Goal: Information Seeking & Learning: Learn about a topic

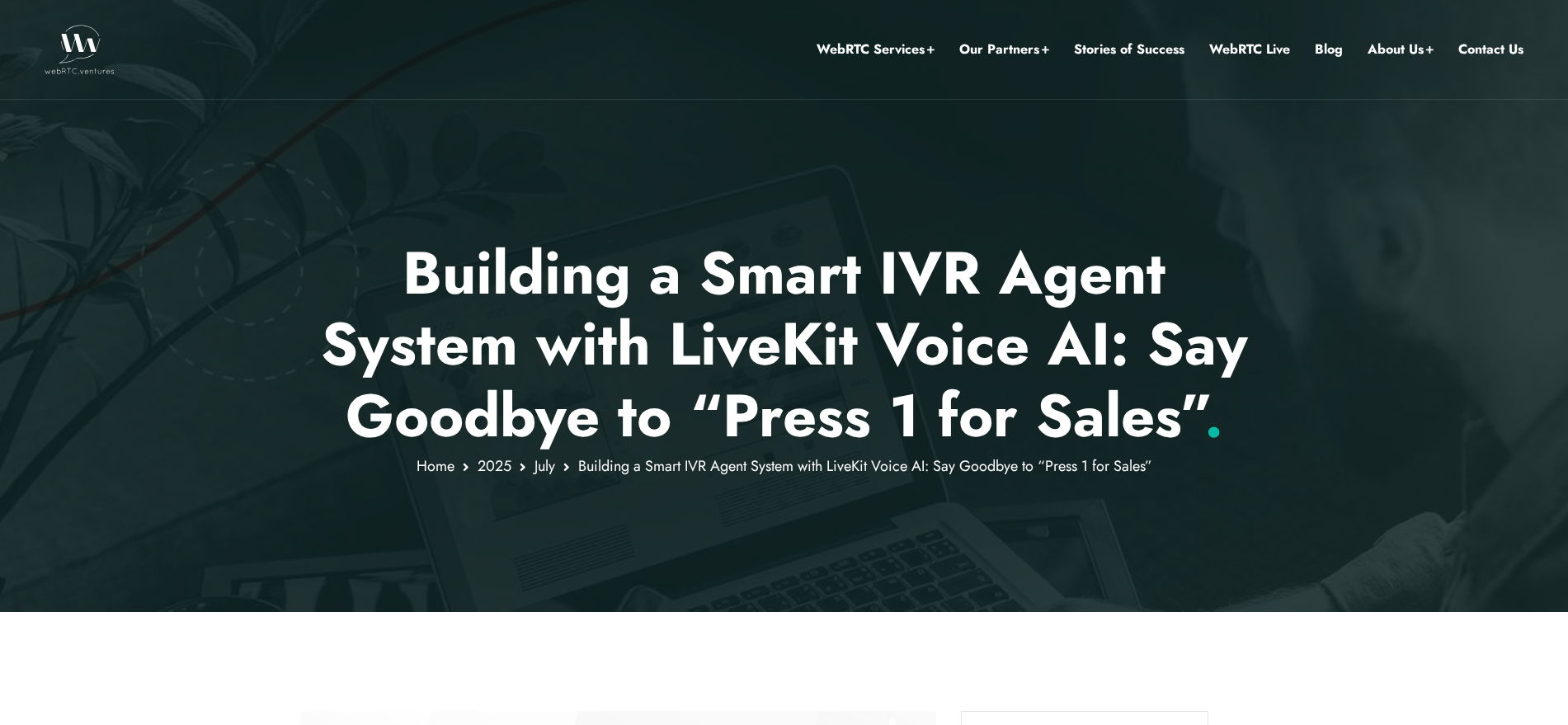
drag, startPoint x: 405, startPoint y: 210, endPoint x: 1278, endPoint y: 477, distance: 912.9
click at [1278, 477] on div at bounding box center [784, 306] width 1568 height 612
click at [1180, 384] on p "Building a Smart IVR Agent System with LiveKit Voice AI: Say Goodbye to “Press …" at bounding box center [784, 344] width 966 height 214
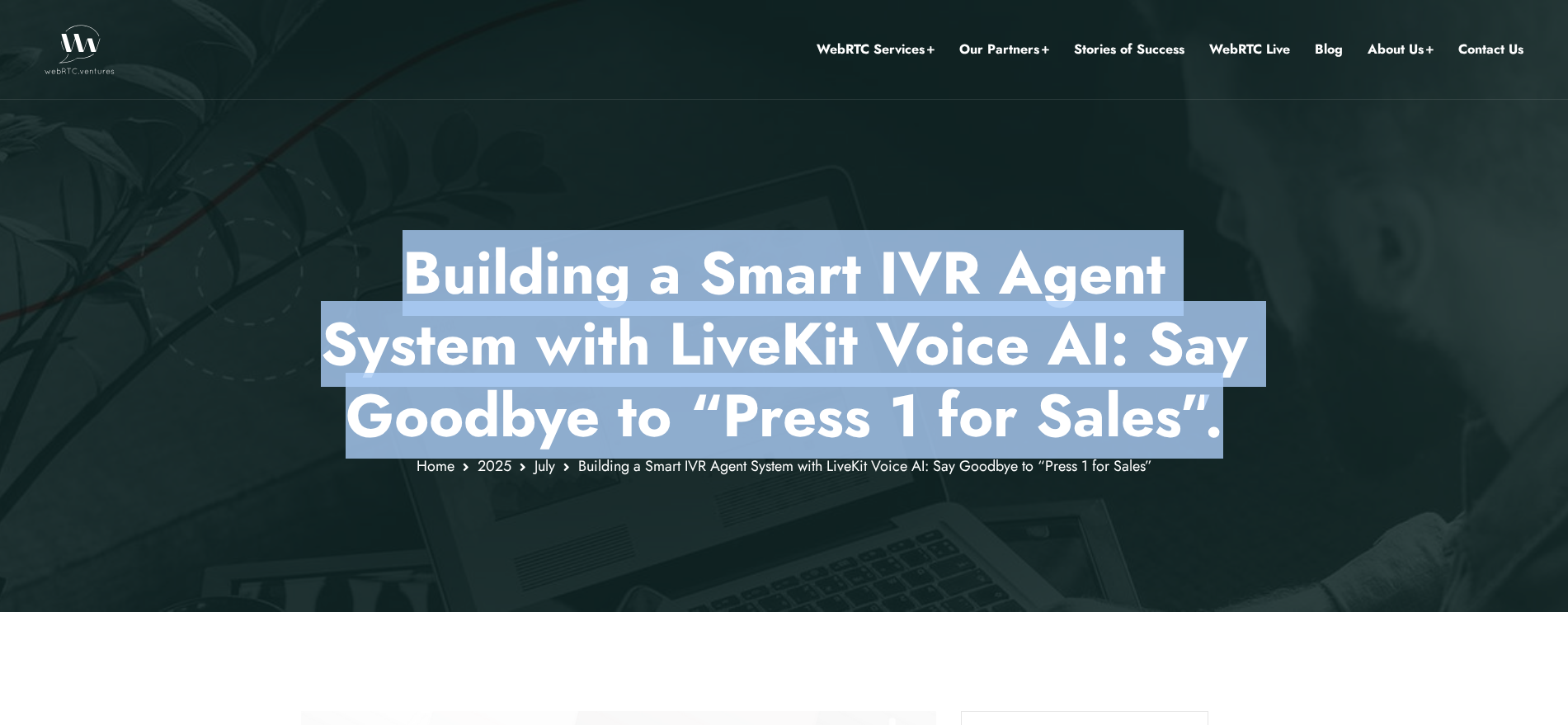
drag, startPoint x: 1257, startPoint y: 431, endPoint x: 396, endPoint y: 270, distance: 875.9
click at [396, 270] on p "Building a Smart IVR Agent System with LiveKit Voice AI: Say Goodbye to “Press …" at bounding box center [784, 344] width 966 height 214
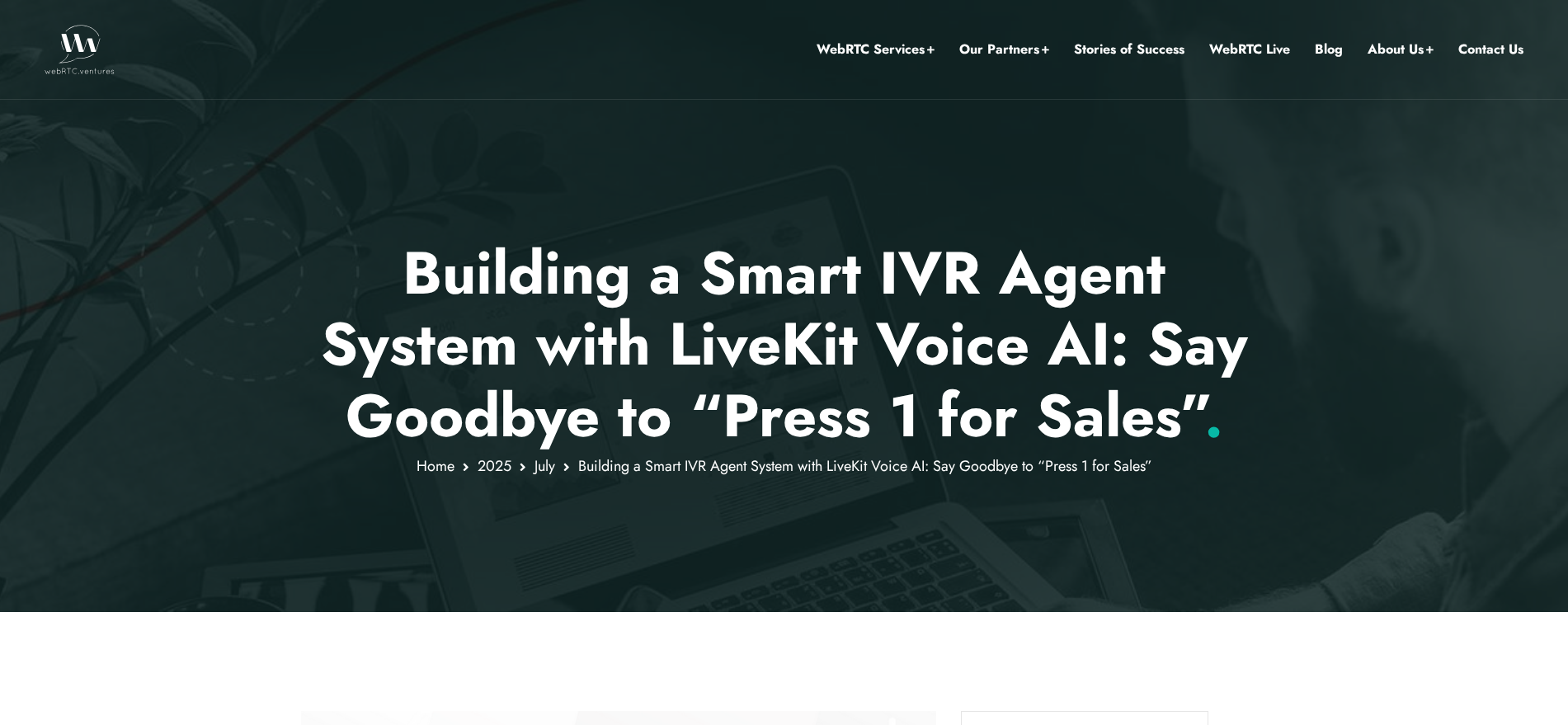
click at [648, 165] on div at bounding box center [784, 306] width 1568 height 612
drag, startPoint x: 660, startPoint y: 174, endPoint x: 598, endPoint y: 166, distance: 62.5
click at [598, 166] on div at bounding box center [784, 306] width 1568 height 612
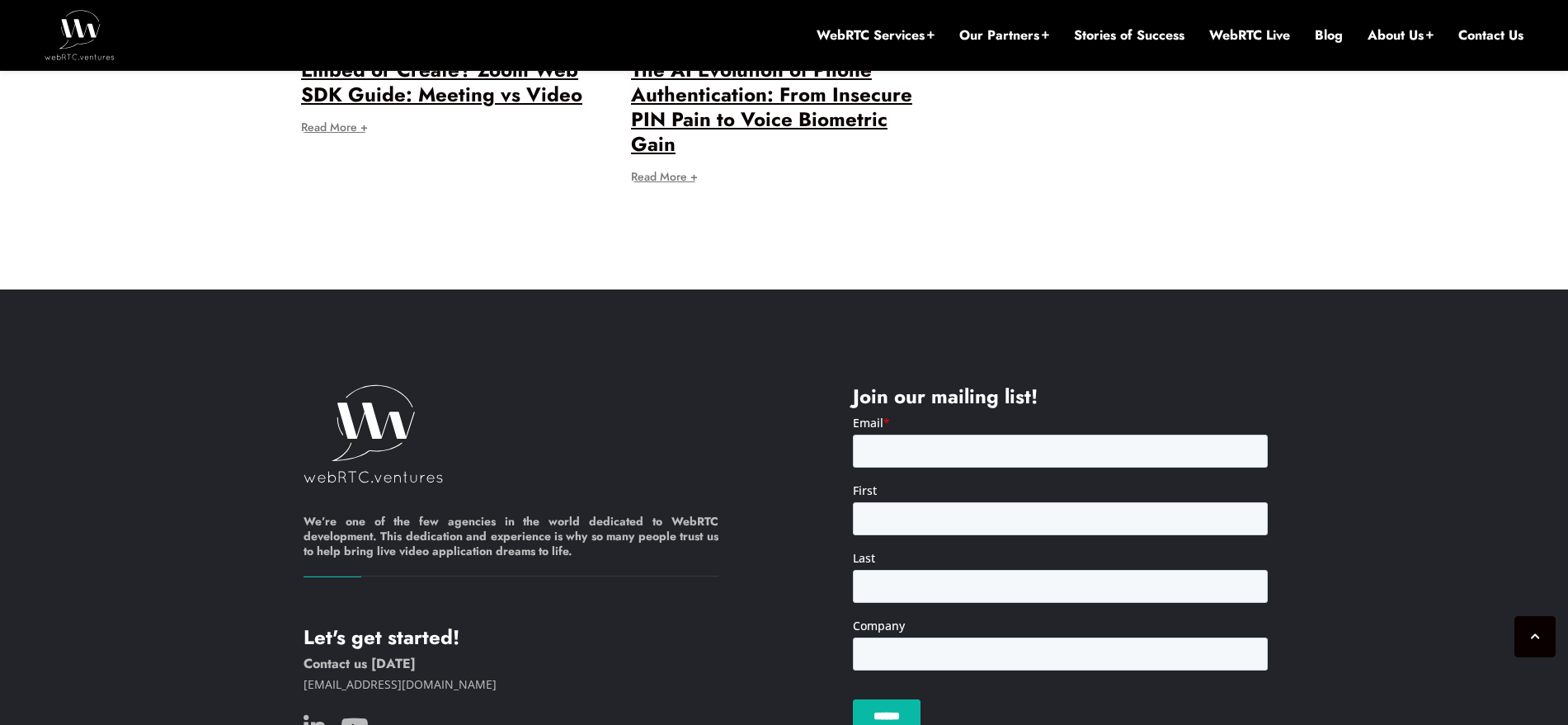
scroll to position [5252, 0]
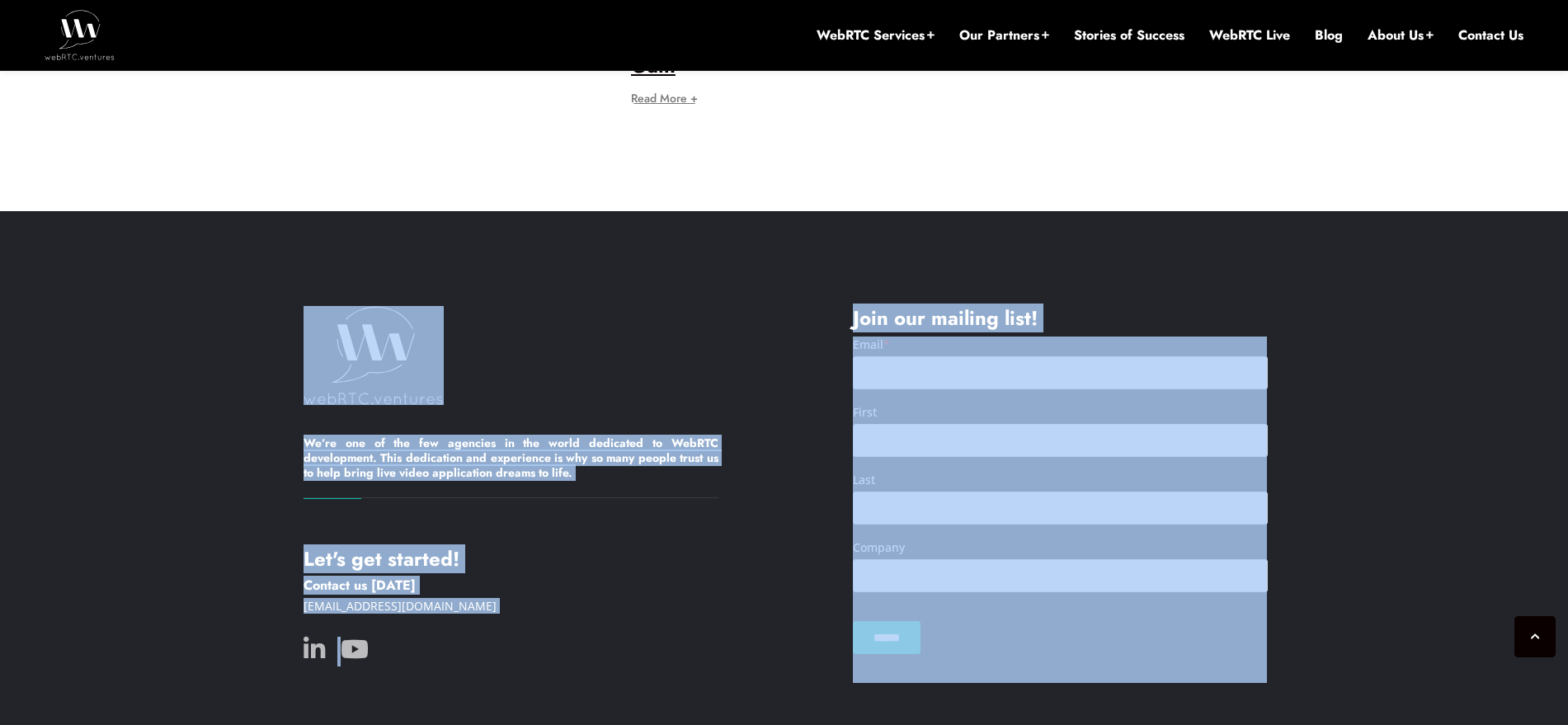
drag, startPoint x: 989, startPoint y: 695, endPoint x: 273, endPoint y: 234, distance: 851.6
click at [296, 252] on div "We’re one of the few agencies in the world dedicated to WebRTC development. Thi…" at bounding box center [784, 505] width 1568 height 589
click at [267, 225] on footer "We’re one of the few agencies in the world dedicated to WebRTC development. Thi…" at bounding box center [784, 476] width 1568 height 531
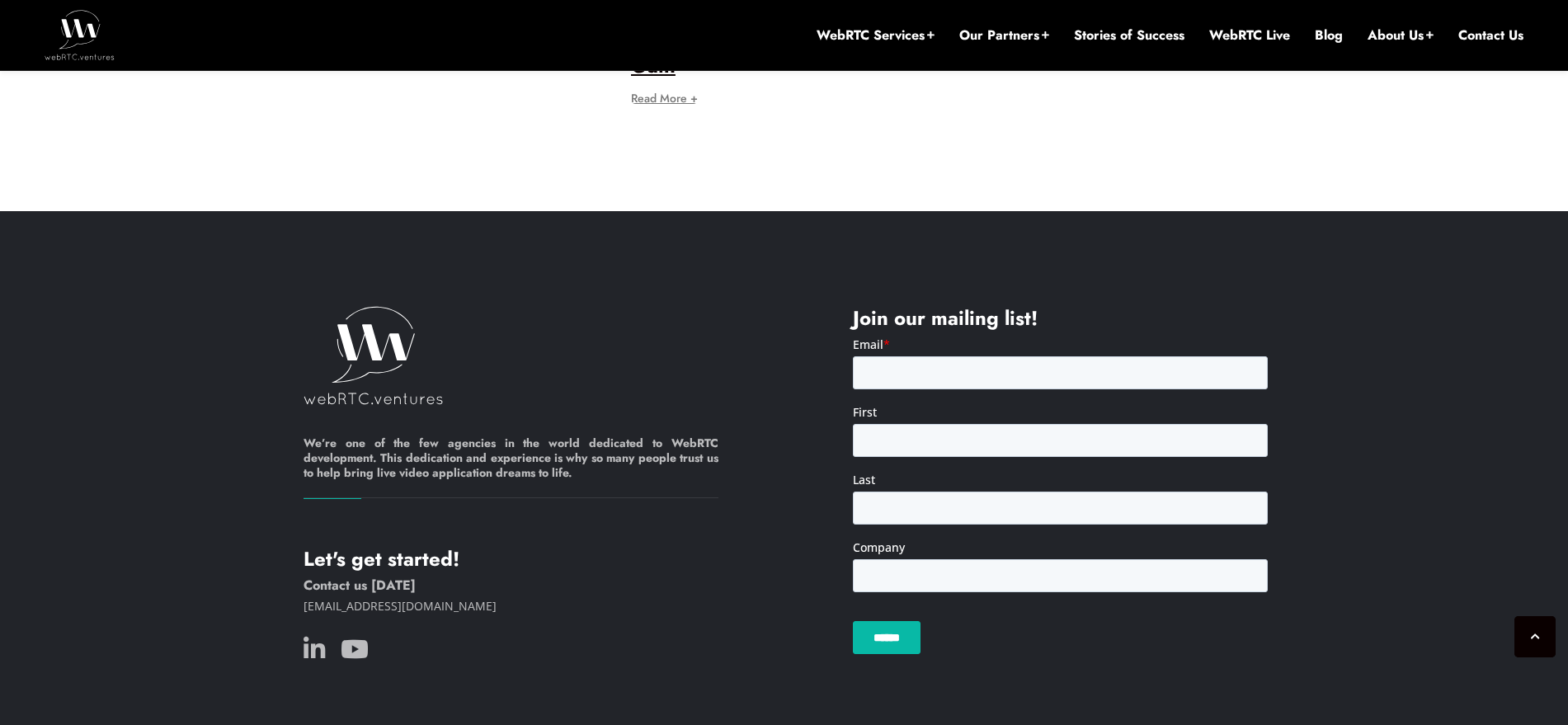
drag, startPoint x: 270, startPoint y: 198, endPoint x: 247, endPoint y: 190, distance: 24.4
click at [247, 211] on footer "We’re one of the few agencies in the world dedicated to WebRTC development. Thi…" at bounding box center [784, 476] width 1568 height 531
drag, startPoint x: 269, startPoint y: 170, endPoint x: 245, endPoint y: 183, distance: 27.3
click at [245, 211] on footer "We’re one of the few agencies in the world dedicated to WebRTC development. Thi…" at bounding box center [784, 476] width 1568 height 531
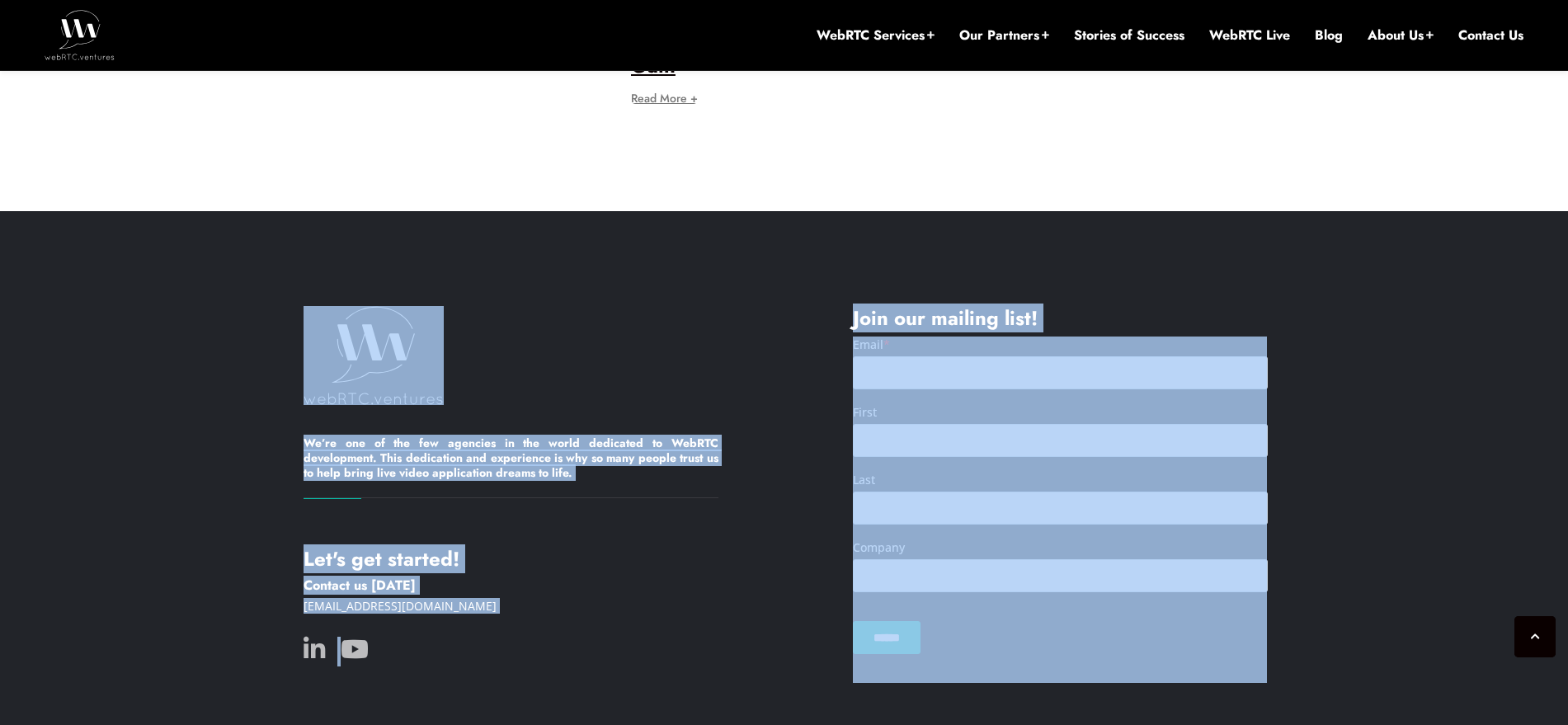
drag, startPoint x: 260, startPoint y: 194, endPoint x: 1016, endPoint y: 688, distance: 903.1
click at [1016, 688] on div "We’re one of the few agencies in the world dedicated to WebRTC development. Thi…" at bounding box center [784, 505] width 1568 height 589
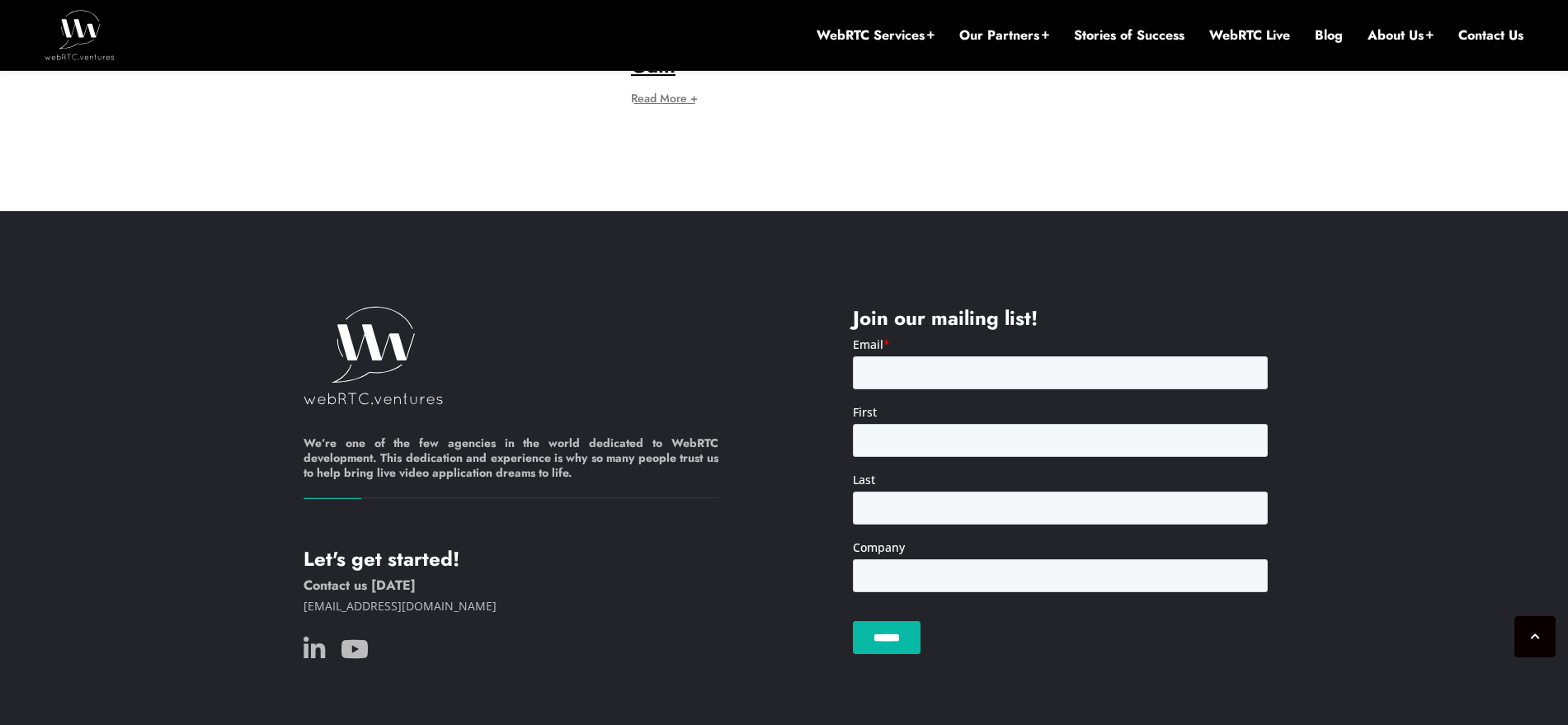
drag, startPoint x: 996, startPoint y: 691, endPoint x: 986, endPoint y: 698, distance: 12.2
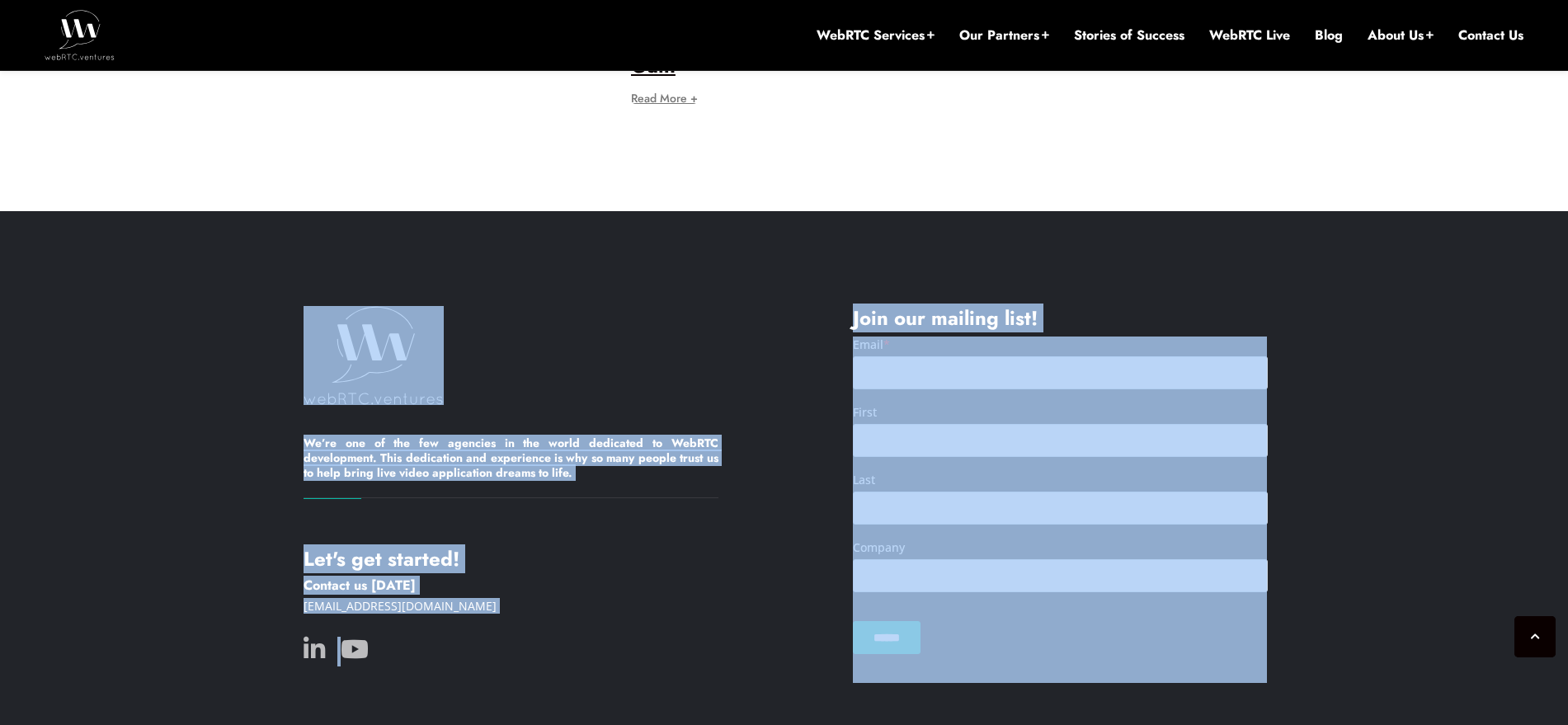
drag, startPoint x: 1055, startPoint y: 692, endPoint x: 191, endPoint y: 214, distance: 987.4
click at [191, 214] on div "We’re one of the few agencies in the world dedicated to WebRTC development. Thi…" at bounding box center [784, 505] width 1568 height 589
click at [202, 211] on footer "We’re one of the few agencies in the world dedicated to WebRTC development. Thi…" at bounding box center [784, 476] width 1568 height 531
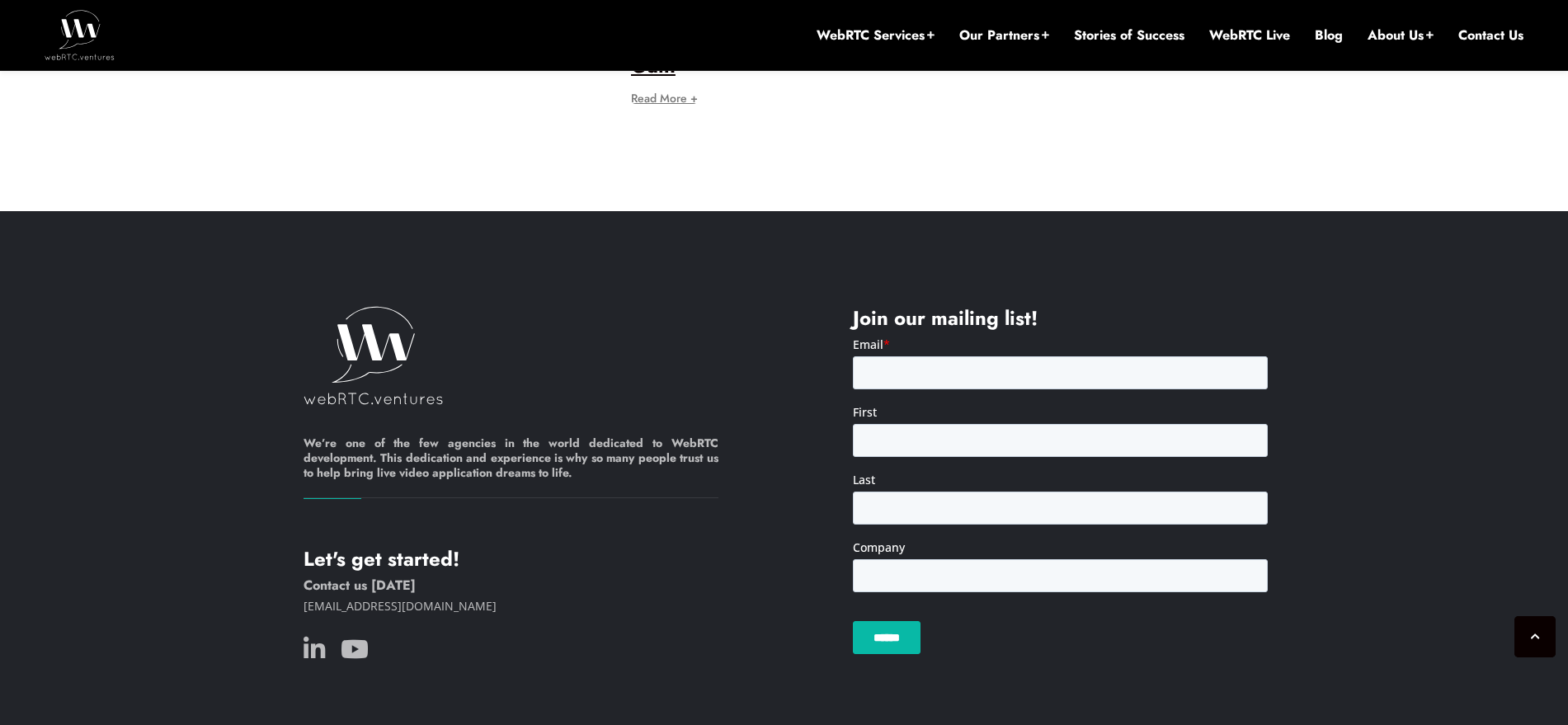
click at [223, 211] on footer "We’re one of the few agencies in the world dedicated to WebRTC development. Thi…" at bounding box center [784, 476] width 1568 height 531
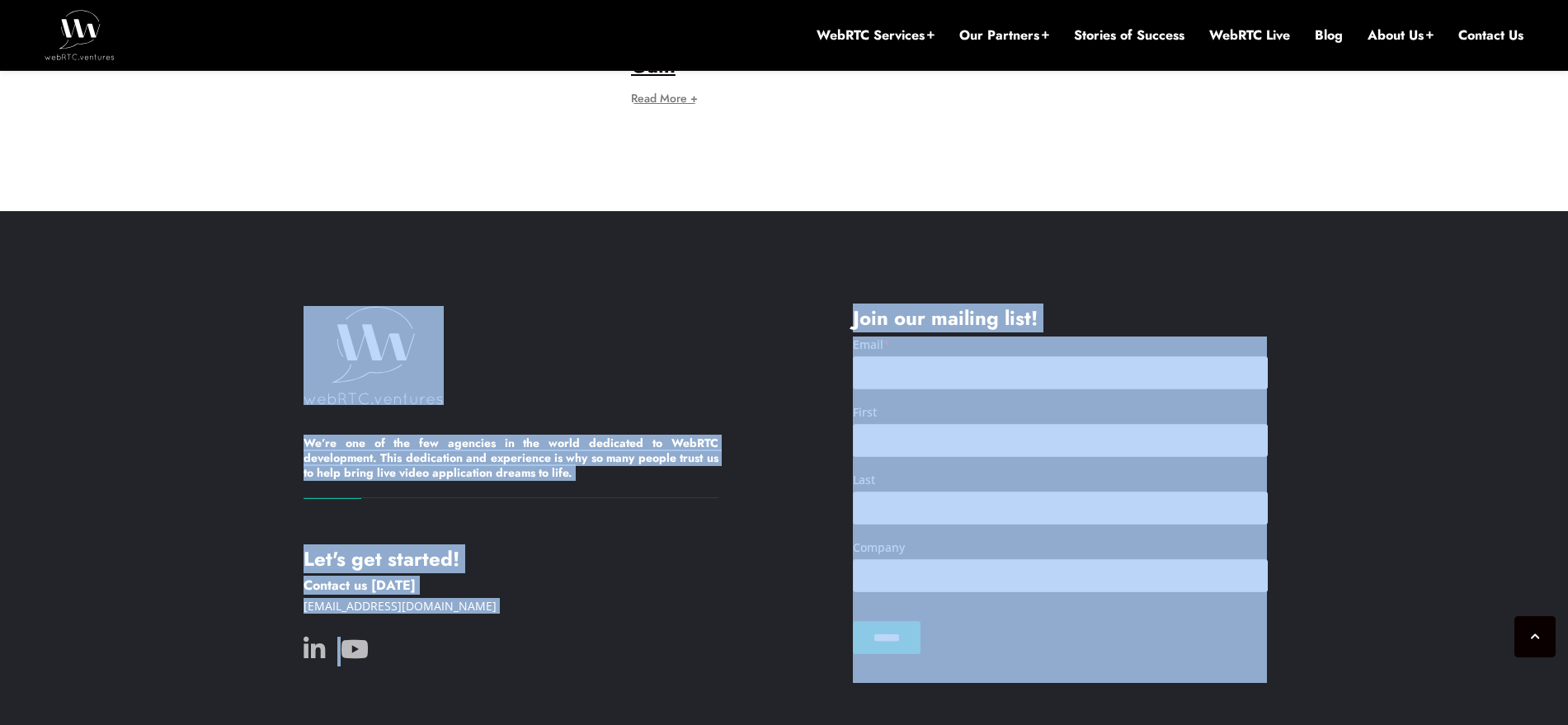
drag, startPoint x: 500, startPoint y: 315, endPoint x: 1076, endPoint y: 705, distance: 695.6
click at [1076, 705] on div "We’re one of the few agencies in the world dedicated to WebRTC development. Thi…" at bounding box center [784, 505] width 1568 height 589
drag, startPoint x: 1011, startPoint y: 686, endPoint x: 223, endPoint y: 200, distance: 925.8
click at [239, 211] on div "We’re one of the few agencies in the world dedicated to WebRTC development. Thi…" at bounding box center [784, 505] width 1568 height 589
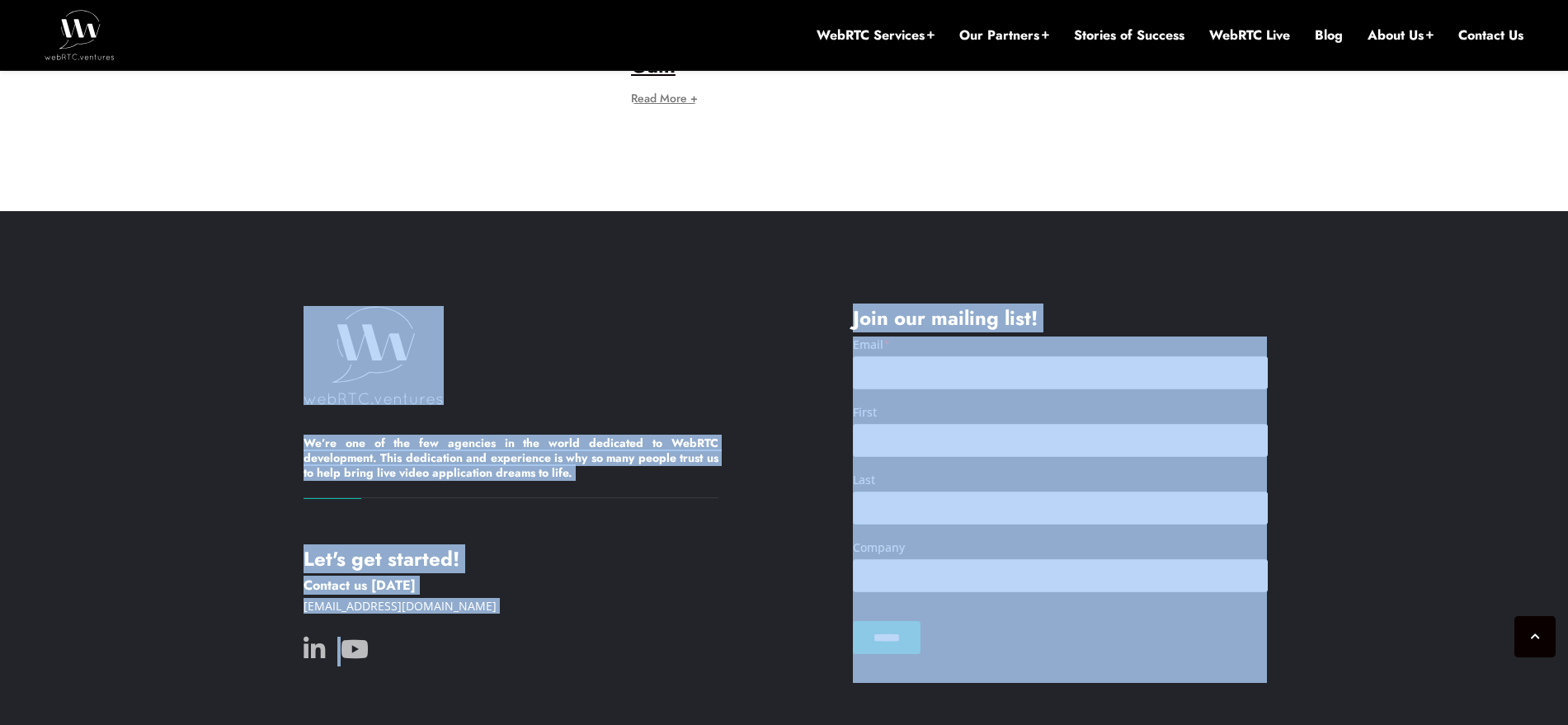
click at [217, 211] on footer "We’re one of the few agencies in the world dedicated to WebRTC development. Thi…" at bounding box center [784, 476] width 1568 height 531
drag, startPoint x: 579, startPoint y: 421, endPoint x: 1019, endPoint y: 709, distance: 525.9
click at [1019, 709] on div "We’re one of the few agencies in the world dedicated to WebRTC development. Thi…" at bounding box center [784, 505] width 1568 height 589
drag, startPoint x: 1044, startPoint y: 698, endPoint x: 77, endPoint y: 233, distance: 1073.0
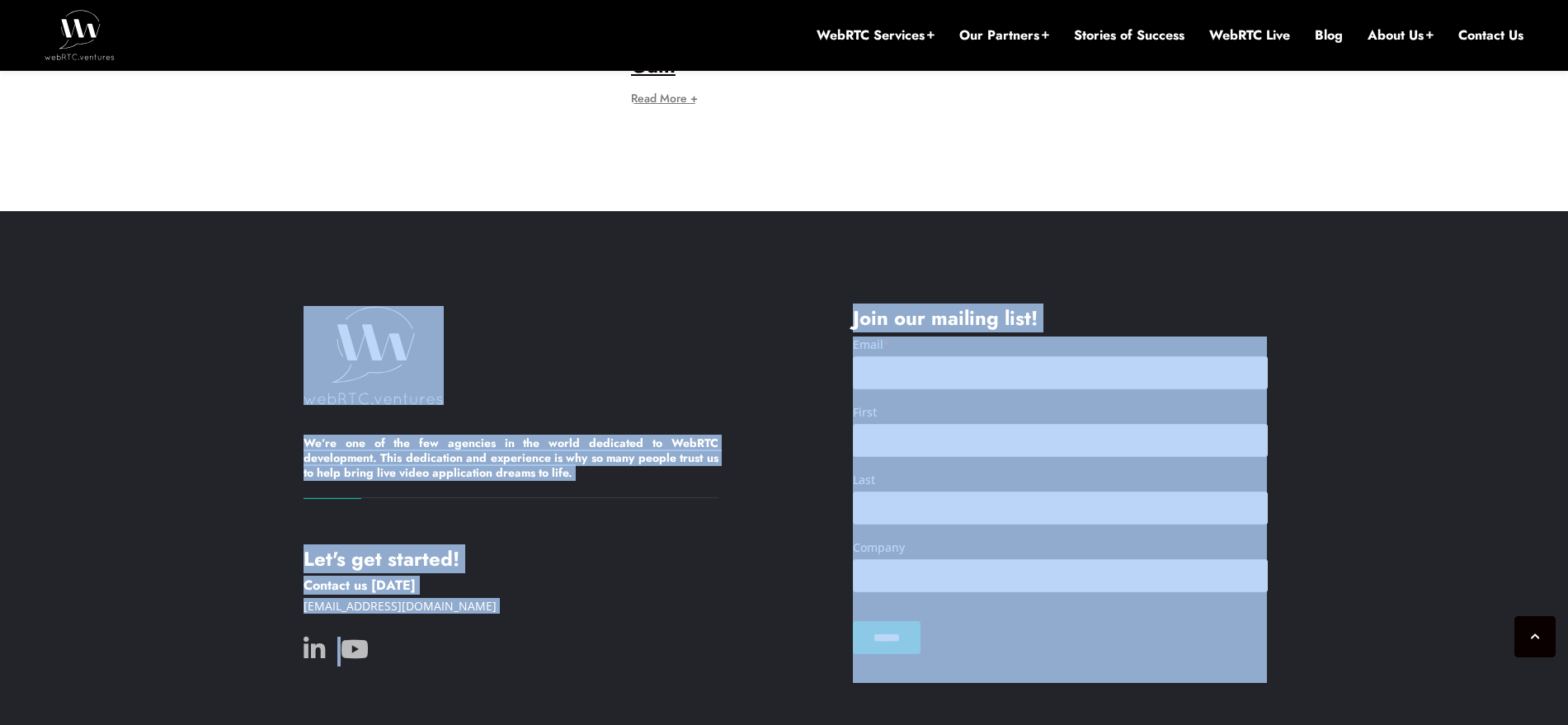
click at [77, 233] on div "We’re one of the few agencies in the world dedicated to WebRTC development. Thi…" at bounding box center [784, 505] width 1568 height 589
click at [83, 221] on footer "We’re one of the few agencies in the world dedicated to WebRTC development. Thi…" at bounding box center [784, 476] width 1568 height 531
click at [223, 306] on div "We’re one of the few agencies in the world dedicated to WebRTC development. Thi…" at bounding box center [784, 494] width 1568 height 377
drag, startPoint x: 219, startPoint y: 227, endPoint x: 1001, endPoint y: 692, distance: 909.8
click at [1001, 692] on div "We’re one of the few agencies in the world dedicated to WebRTC development. Thi…" at bounding box center [784, 505] width 1568 height 589
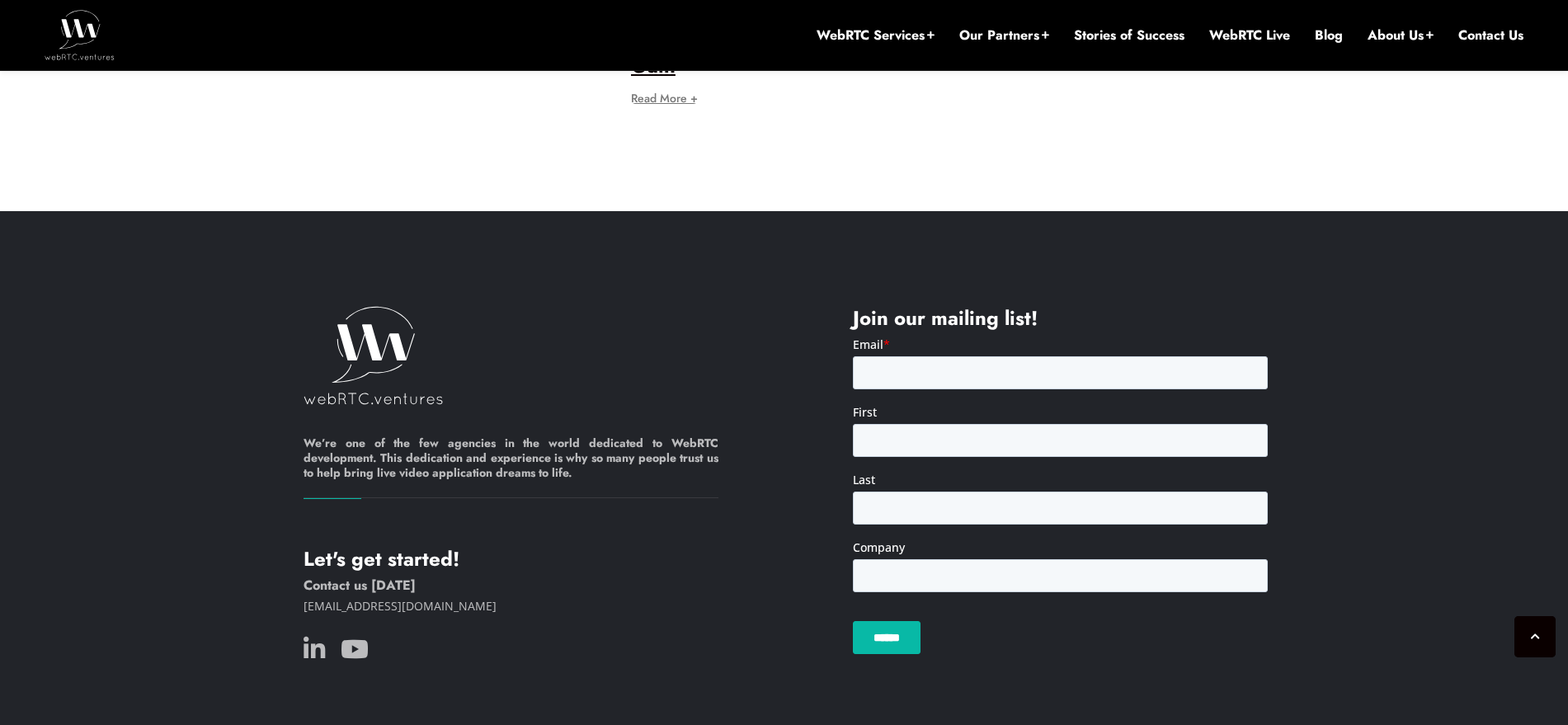
drag, startPoint x: 861, startPoint y: 653, endPoint x: 856, endPoint y: 665, distance: 13.0
click at [856, 665] on div "We’re one of the few agencies in the world dedicated to WebRTC development. Thi…" at bounding box center [784, 505] width 1568 height 589
click at [854, 665] on div "We’re one of the few agencies in the world dedicated to WebRTC development. Thi…" at bounding box center [784, 505] width 1568 height 589
click at [848, 665] on div "We’re one of the few agencies in the world dedicated to WebRTC development. Thi…" at bounding box center [784, 505] width 1568 height 589
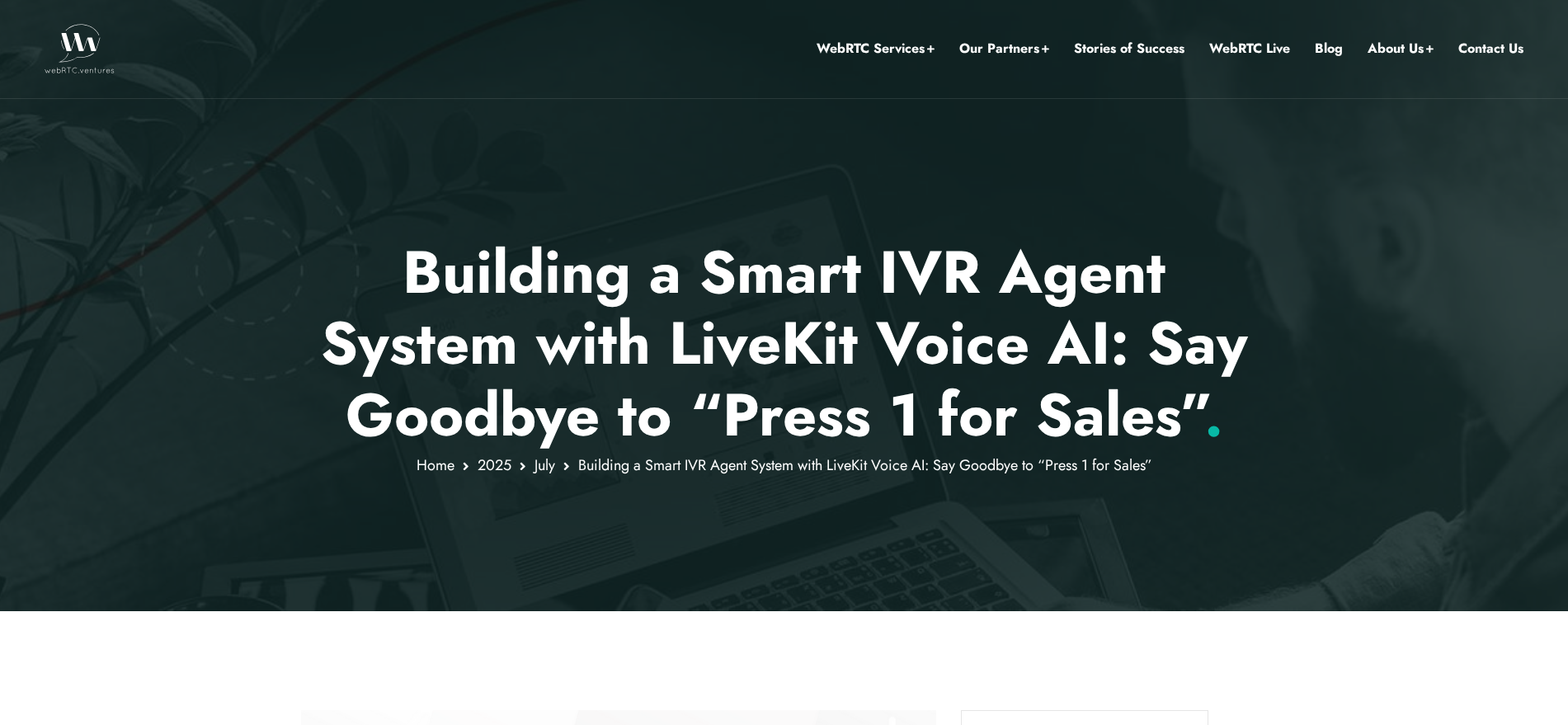
scroll to position [0, 0]
drag, startPoint x: 1241, startPoint y: 483, endPoint x: 467, endPoint y: 283, distance: 799.4
click at [467, 283] on div "Building a Smart IVR Agent System with LiveKit Voice AI: Say Goodbye to “Press …" at bounding box center [784, 306] width 1568 height 612
click at [908, 266] on p "Building a Smart IVR Agent System with LiveKit Voice AI: Say Goodbye to “Press …" at bounding box center [784, 344] width 966 height 214
drag, startPoint x: 823, startPoint y: 178, endPoint x: 693, endPoint y: 179, distance: 130.0
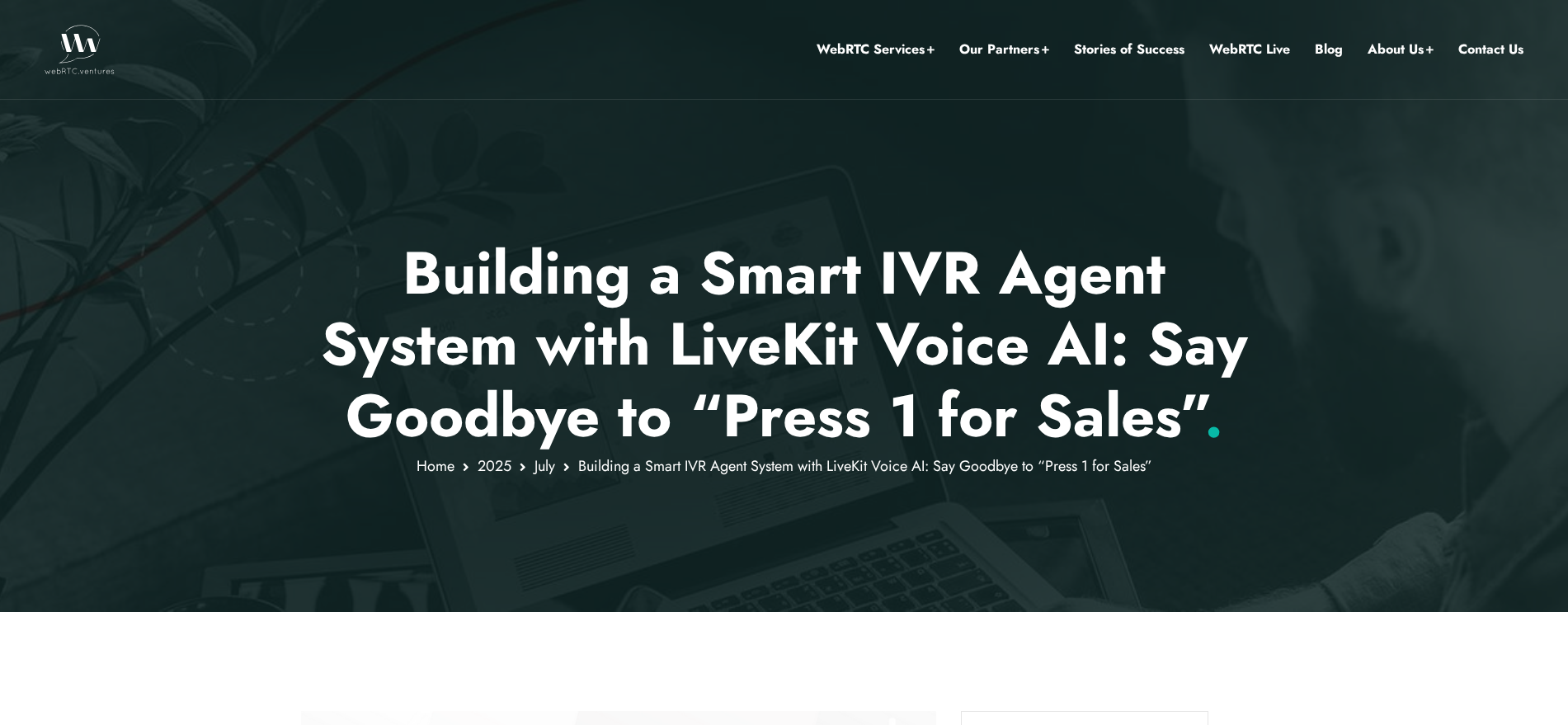
click at [693, 179] on div at bounding box center [784, 306] width 1568 height 612
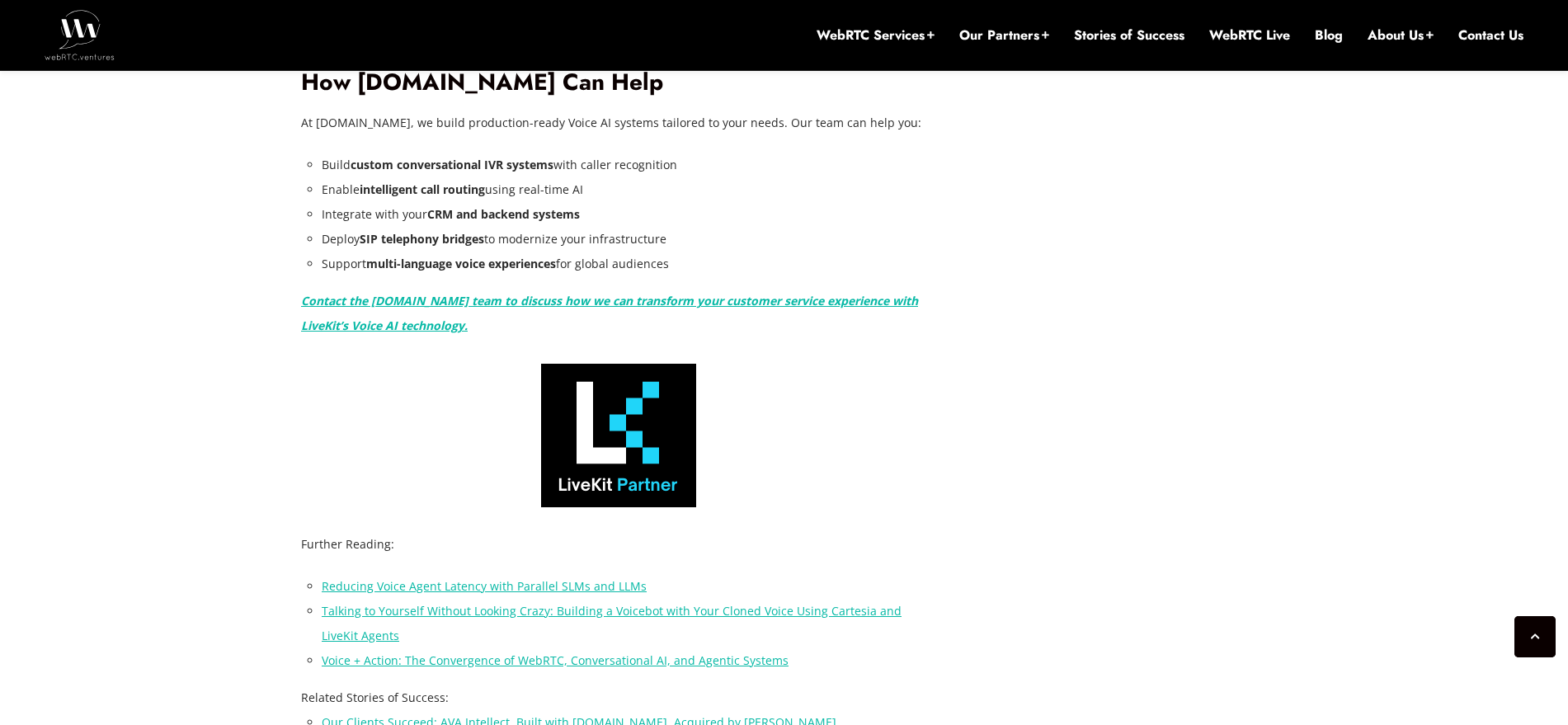
scroll to position [3526, 0]
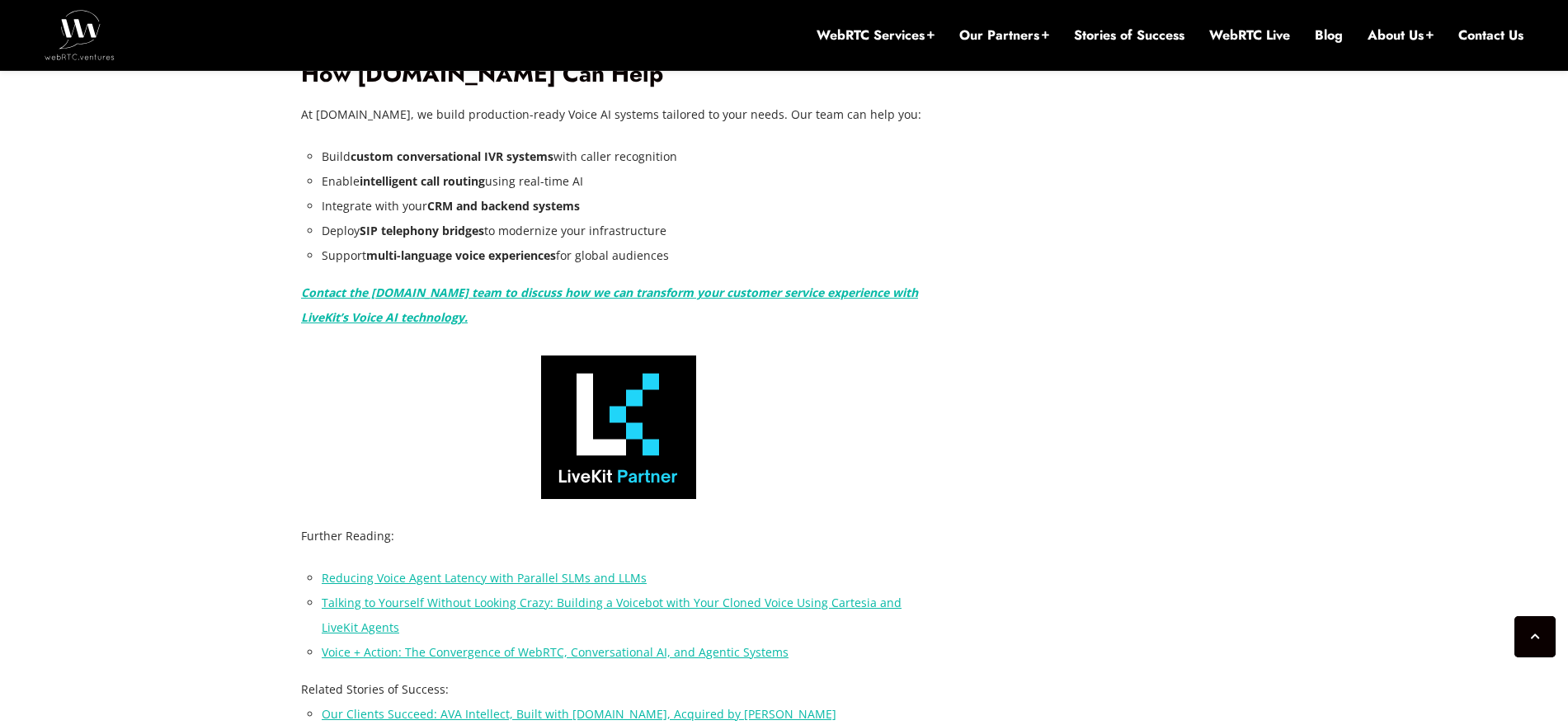
drag, startPoint x: 941, startPoint y: 388, endPoint x: 915, endPoint y: 414, distance: 36.8
click at [915, 414] on div at bounding box center [619, 427] width 635 height 143
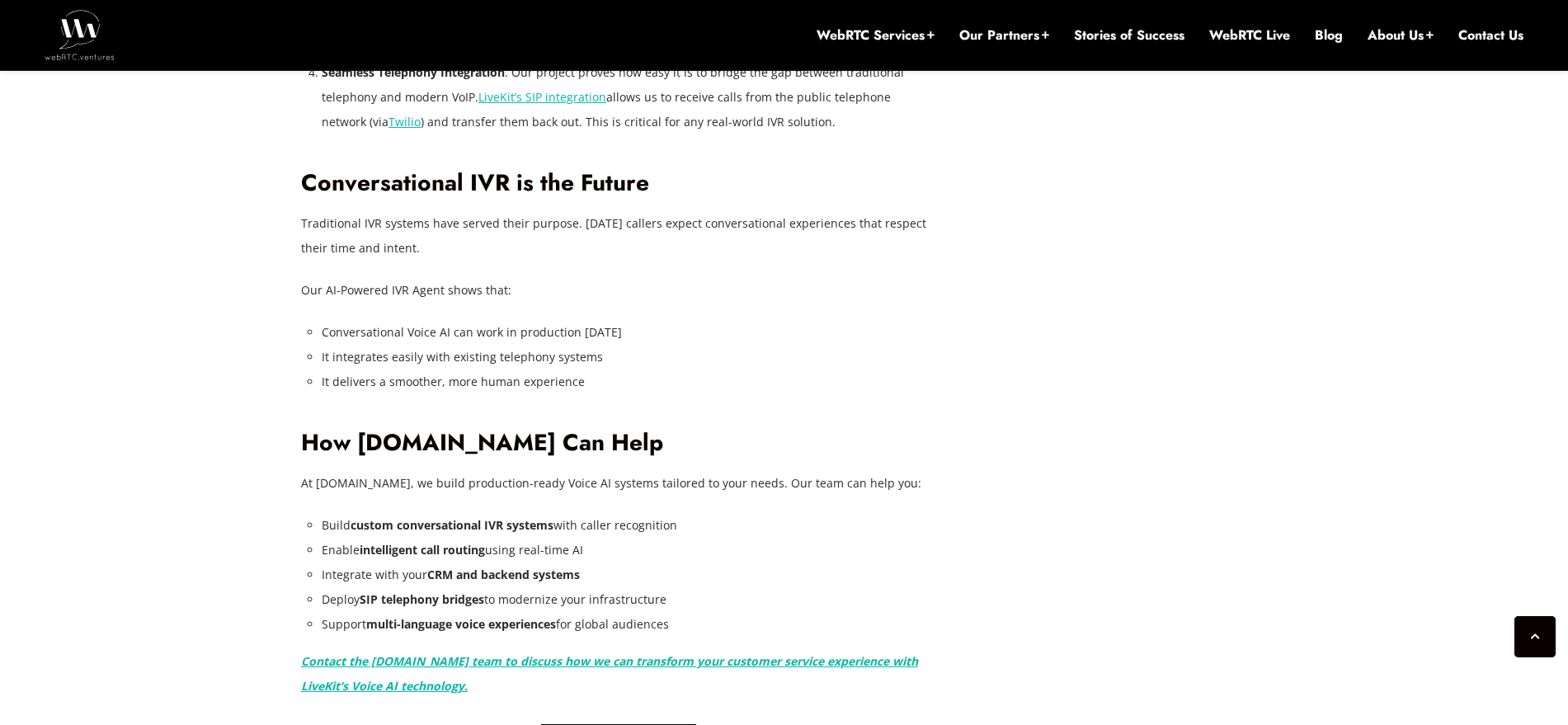
scroll to position [3113, 0]
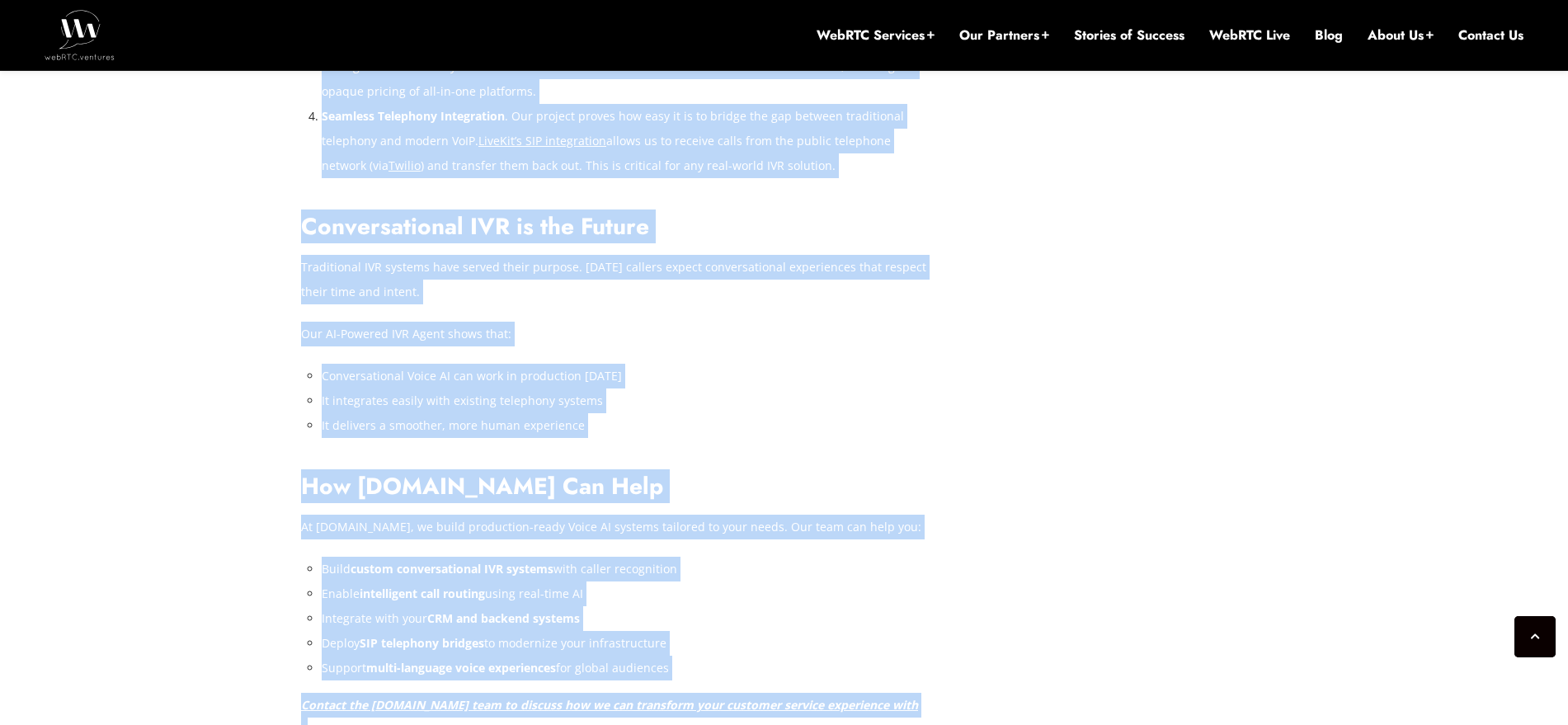
drag, startPoint x: 930, startPoint y: 658, endPoint x: 295, endPoint y: 653, distance: 635.0
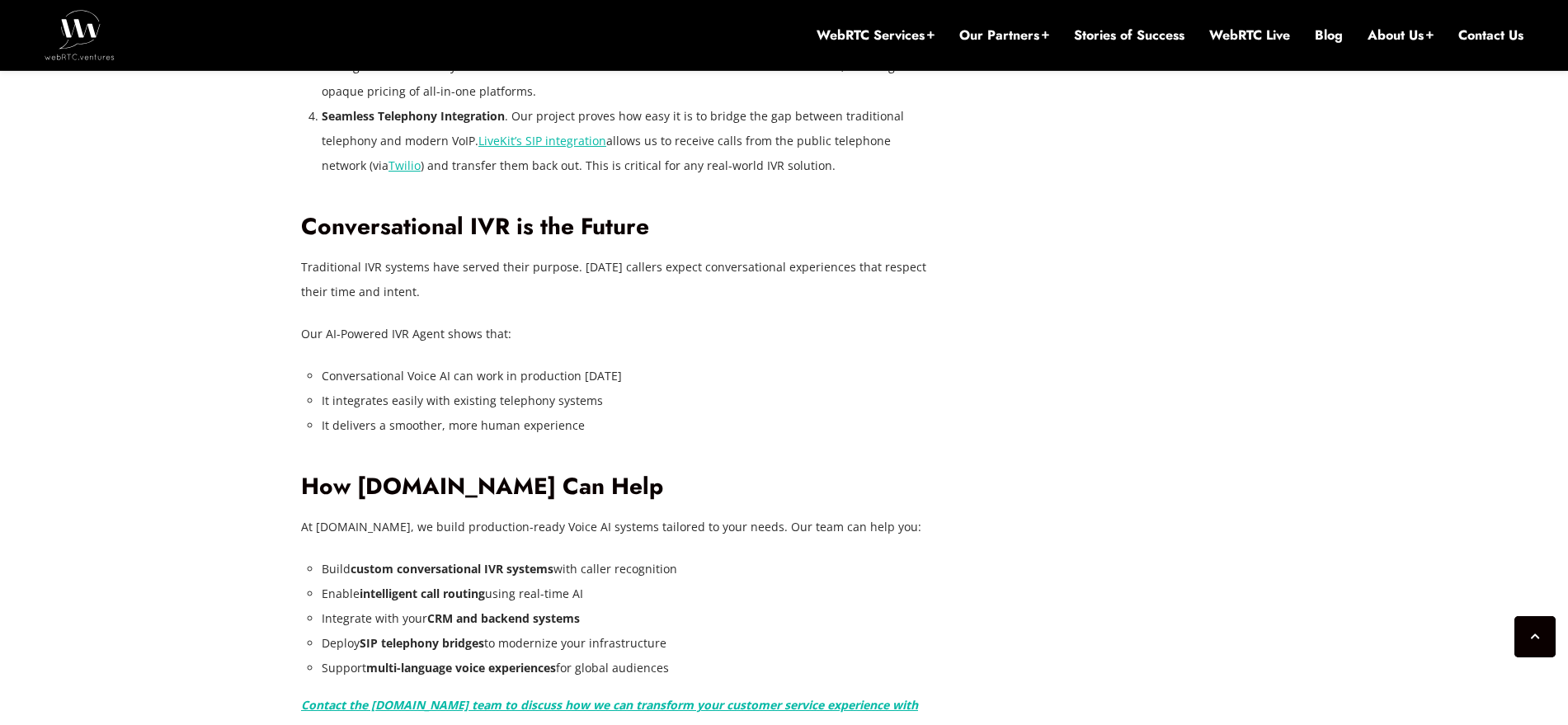
drag, startPoint x: 505, startPoint y: 677, endPoint x: 283, endPoint y: 405, distance: 351.1
drag, startPoint x: 259, startPoint y: 432, endPoint x: 231, endPoint y: 426, distance: 28.6
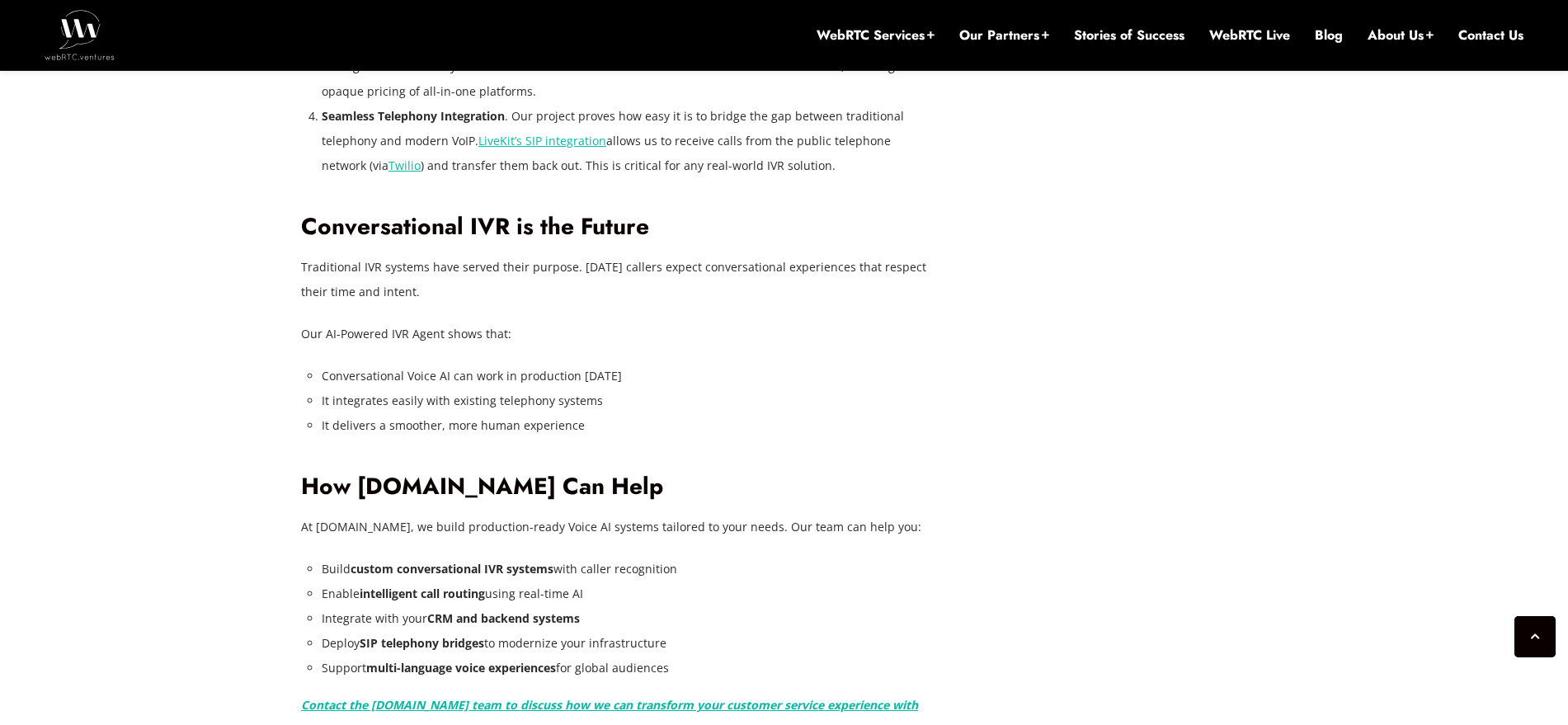
drag, startPoint x: 1438, startPoint y: 681, endPoint x: 1435, endPoint y: 692, distance: 11.4
drag, startPoint x: 497, startPoint y: 680, endPoint x: 304, endPoint y: 439, distance: 308.8
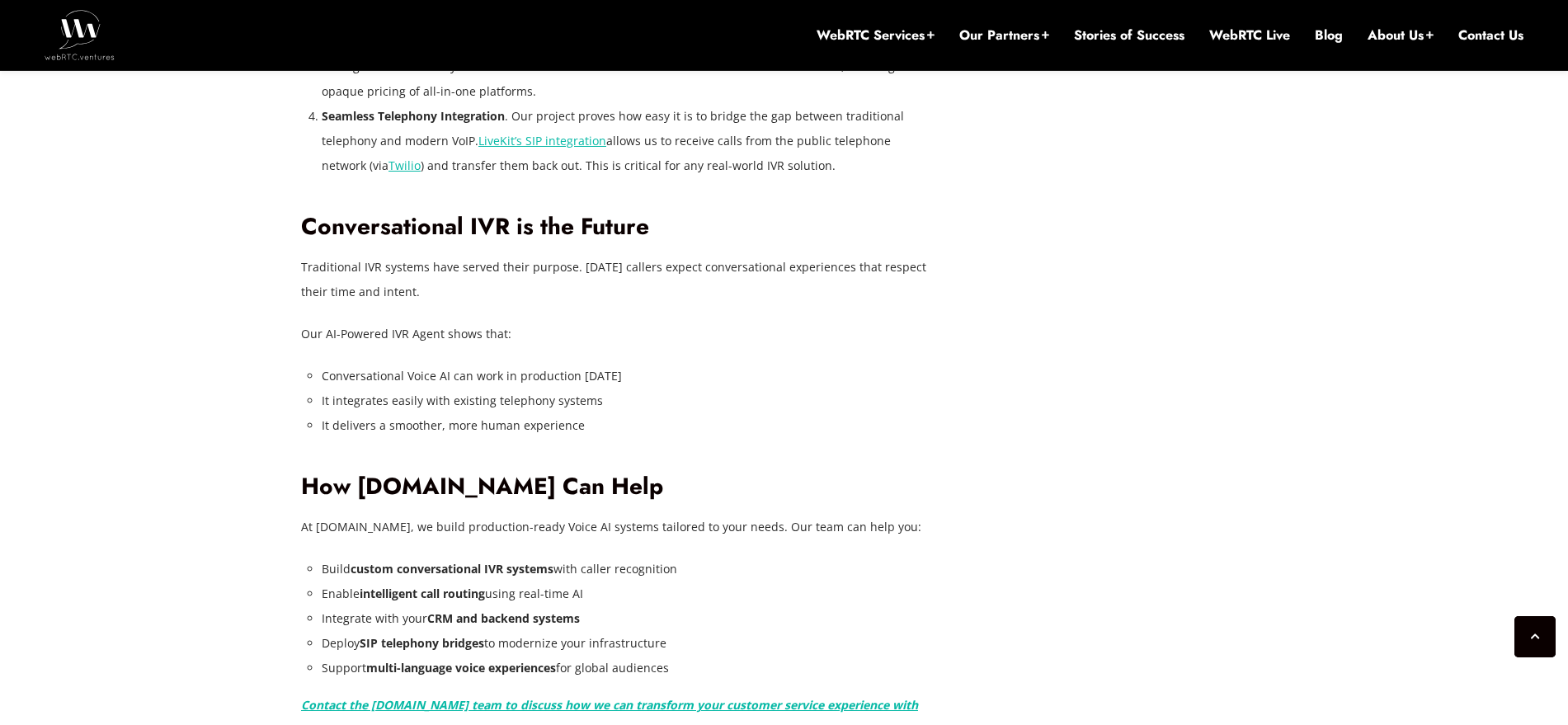
drag, startPoint x: 1452, startPoint y: 685, endPoint x: 1461, endPoint y: 699, distance: 16.6
drag, startPoint x: 1461, startPoint y: 699, endPoint x: 1450, endPoint y: 715, distance: 19.4
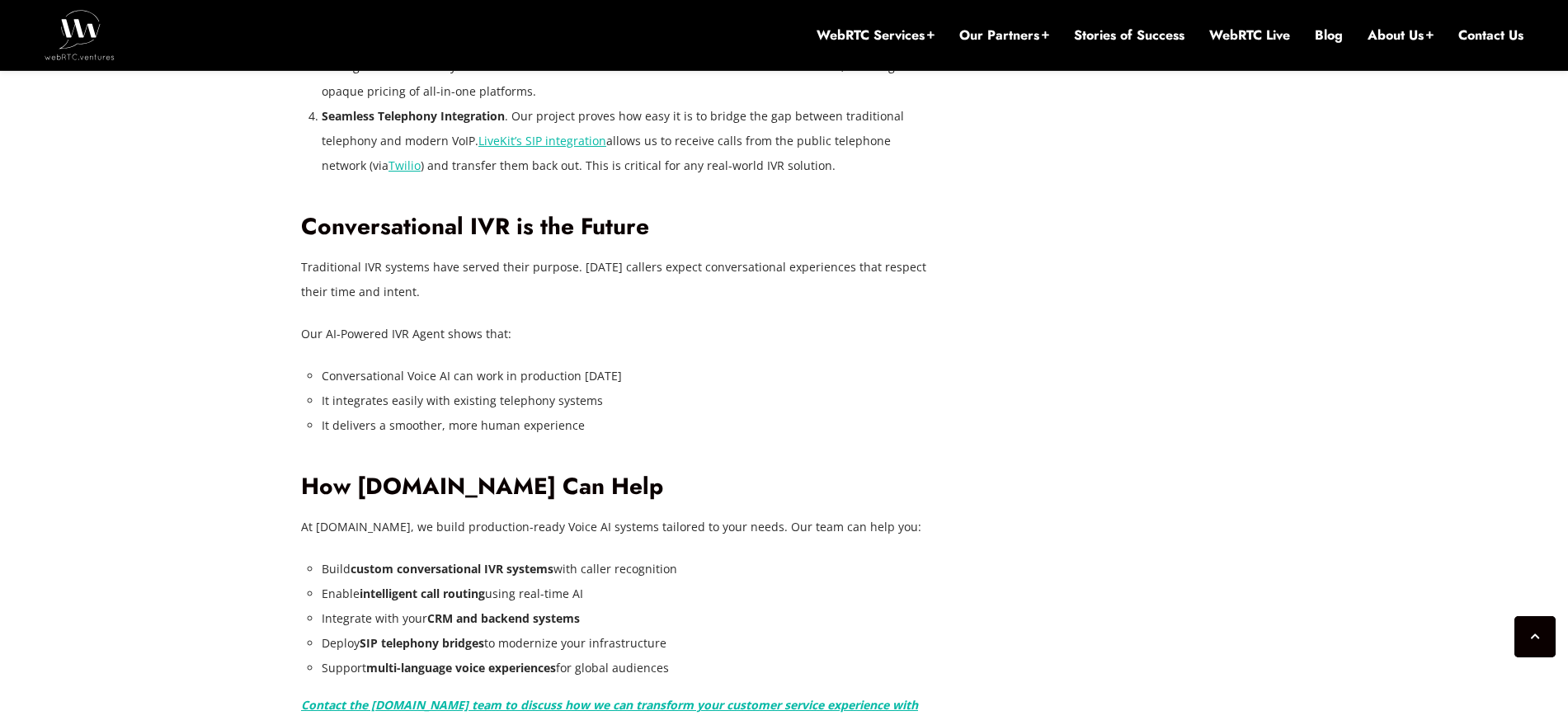
drag, startPoint x: 488, startPoint y: 682, endPoint x: 301, endPoint y: 444, distance: 302.7
drag, startPoint x: 1077, startPoint y: 679, endPoint x: 1057, endPoint y: 690, distance: 22.8
